Goal: Find specific page/section: Find specific page/section

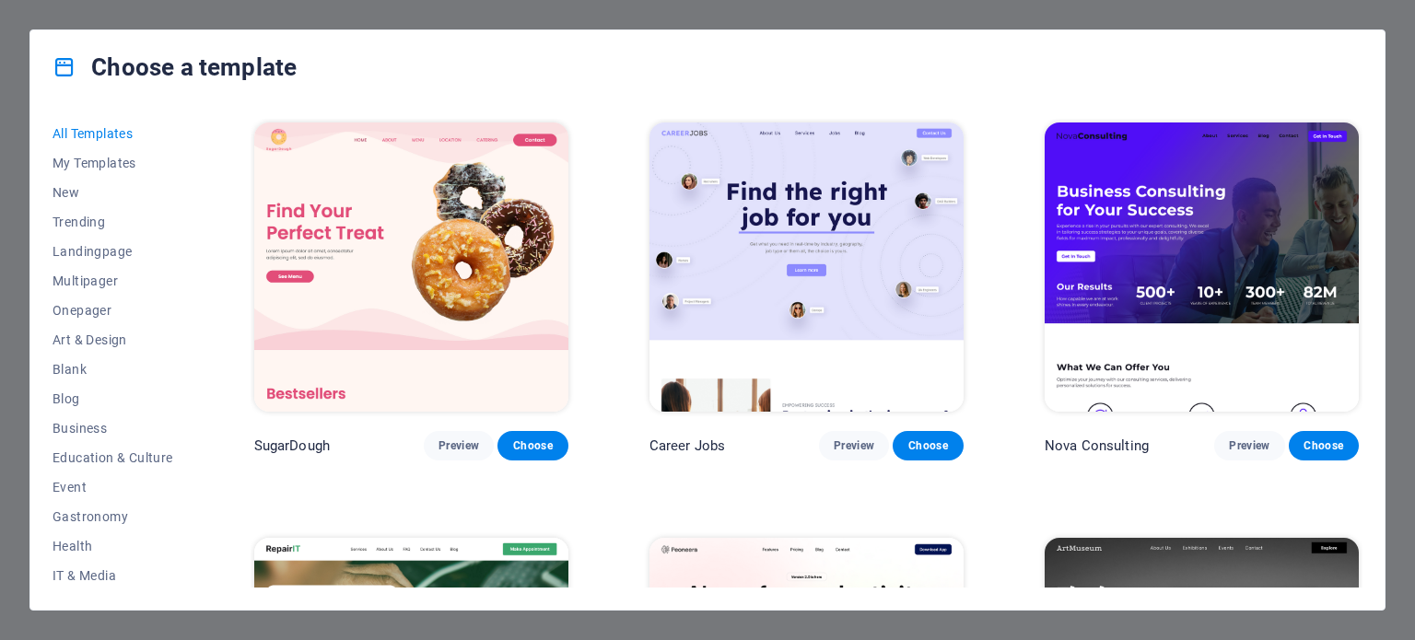
click at [49, 21] on div "Choose a template All Templates My Templates New Trending Landingpage Multipage…" at bounding box center [707, 320] width 1415 height 640
click at [12, 50] on div "Choose a template All Templates My Templates New Trending Landingpage Multipage…" at bounding box center [707, 320] width 1415 height 640
click at [6, 103] on div "Choose a template All Templates My Templates New Trending Landingpage Multipage…" at bounding box center [707, 320] width 1415 height 640
click at [614, 10] on div "Choose a template All Templates My Templates New Trending Landingpage Multipage…" at bounding box center [707, 320] width 1415 height 640
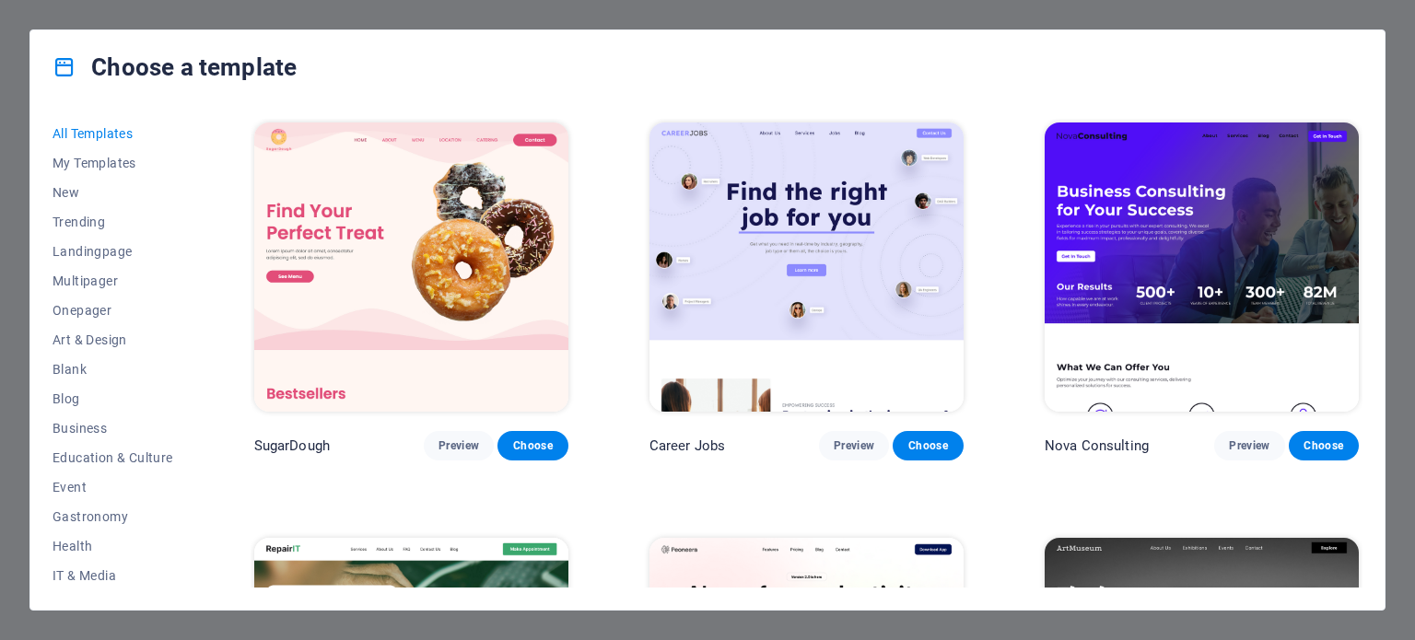
click at [614, 10] on div "Choose a template All Templates My Templates New Trending Landingpage Multipage…" at bounding box center [707, 320] width 1415 height 640
click at [0, 188] on div "Choose a template All Templates My Templates New Trending Landingpage Multipage…" at bounding box center [707, 320] width 1415 height 640
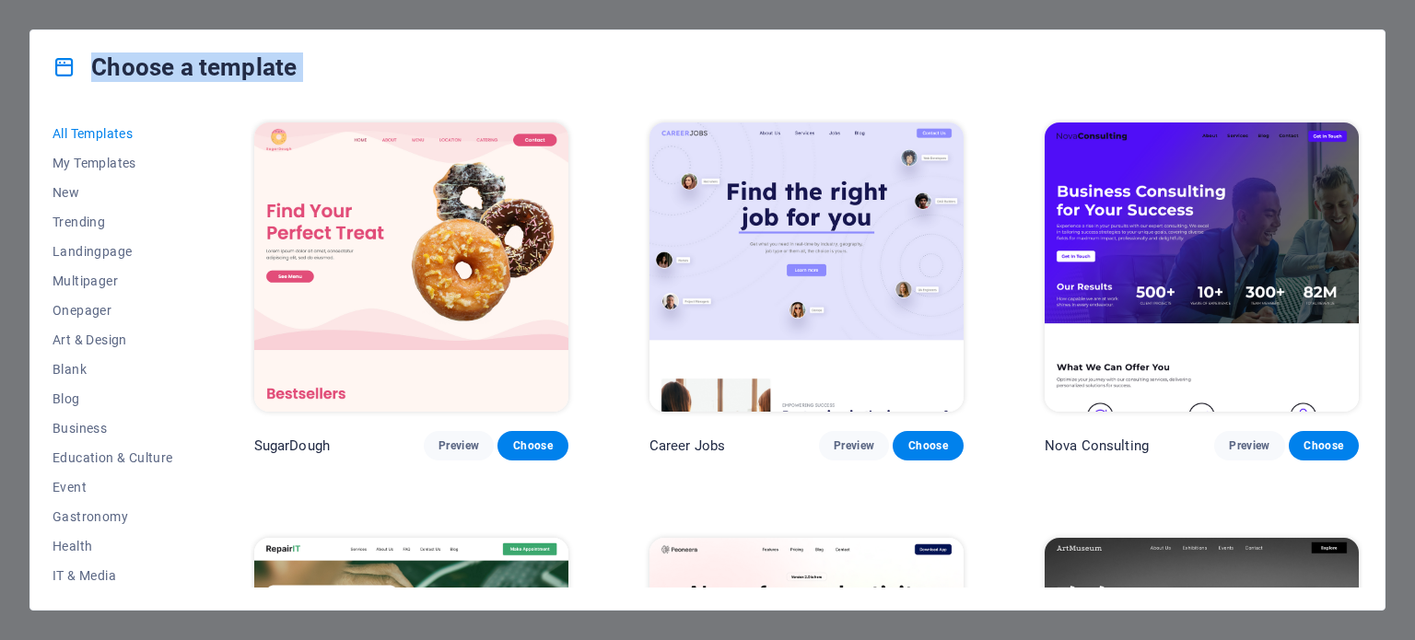
click at [0, 188] on div "Choose a template All Templates My Templates New Trending Landingpage Multipage…" at bounding box center [707, 320] width 1415 height 640
drag, startPoint x: 553, startPoint y: 10, endPoint x: 453, endPoint y: 13, distance: 99.5
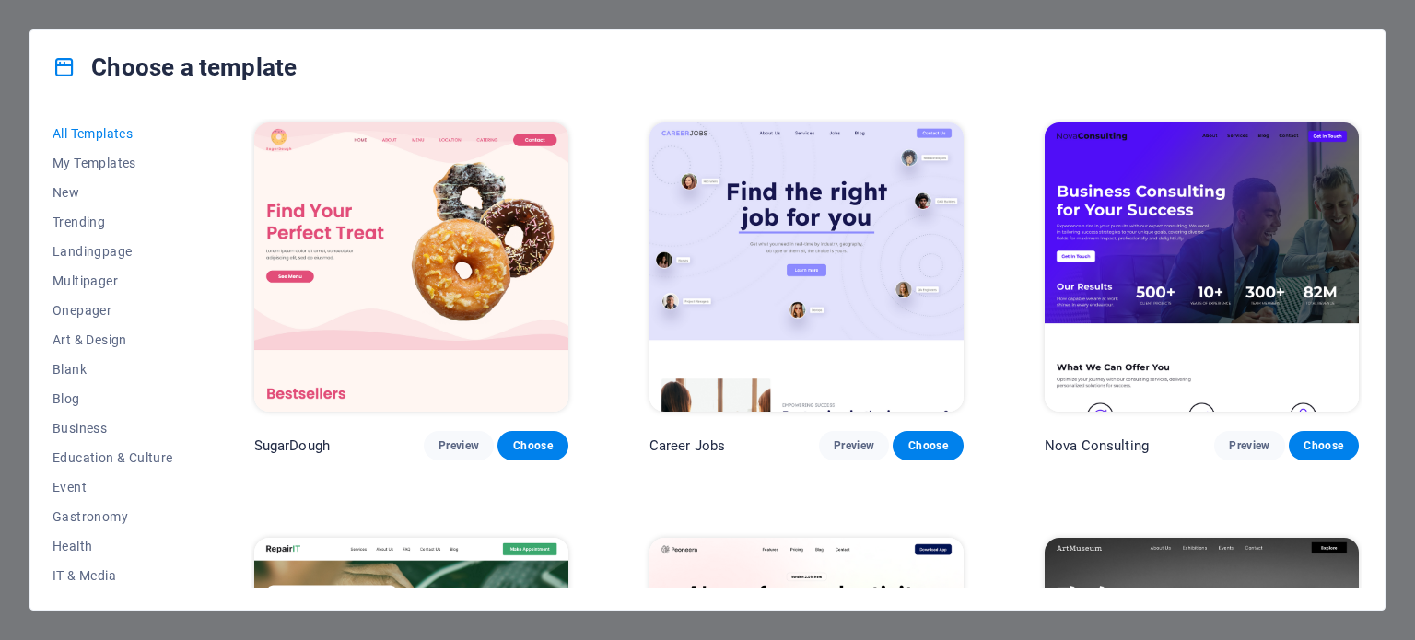
click at [453, 13] on div "Choose a template All Templates My Templates New Trending Landingpage Multipage…" at bounding box center [707, 320] width 1415 height 640
click at [109, 165] on span "My Templates" at bounding box center [113, 163] width 121 height 15
